Goal: Navigation & Orientation: Find specific page/section

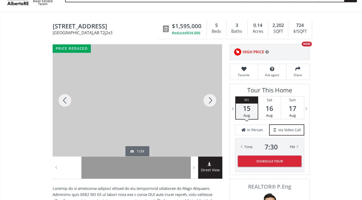
click at [211, 104] on div at bounding box center [210, 100] width 24 height 112
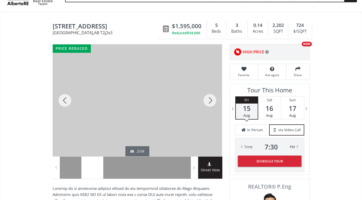
click at [211, 104] on div at bounding box center [210, 100] width 24 height 112
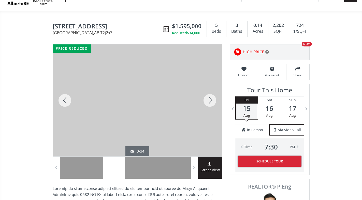
click at [210, 103] on div at bounding box center [210, 100] width 24 height 112
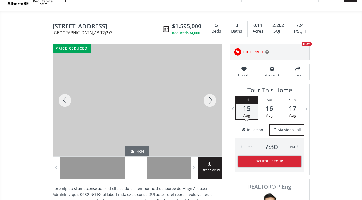
click at [210, 103] on div at bounding box center [210, 100] width 24 height 112
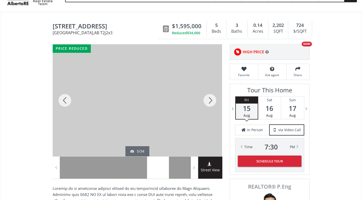
click at [210, 103] on div at bounding box center [210, 100] width 24 height 112
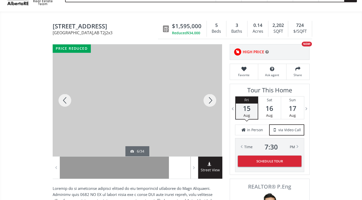
click at [210, 103] on div at bounding box center [210, 100] width 24 height 112
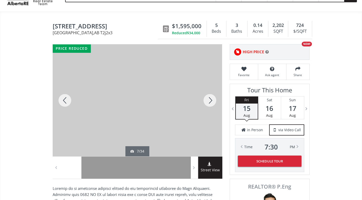
click at [210, 103] on div at bounding box center [210, 100] width 24 height 112
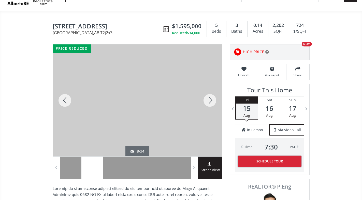
click at [210, 103] on div at bounding box center [210, 100] width 24 height 112
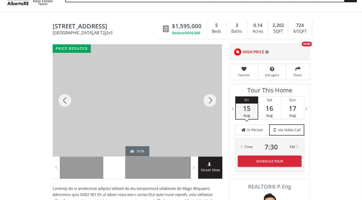
click at [210, 103] on div at bounding box center [210, 100] width 24 height 112
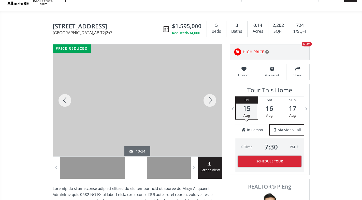
click at [210, 103] on div at bounding box center [210, 100] width 24 height 112
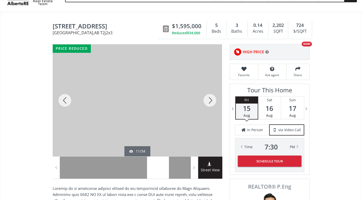
click at [210, 103] on div at bounding box center [210, 100] width 24 height 112
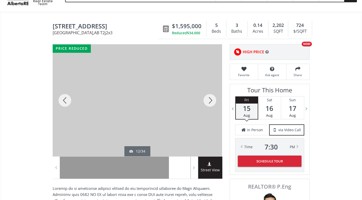
click at [210, 103] on div at bounding box center [210, 100] width 24 height 112
